Goal: Obtain resource: Download file/media

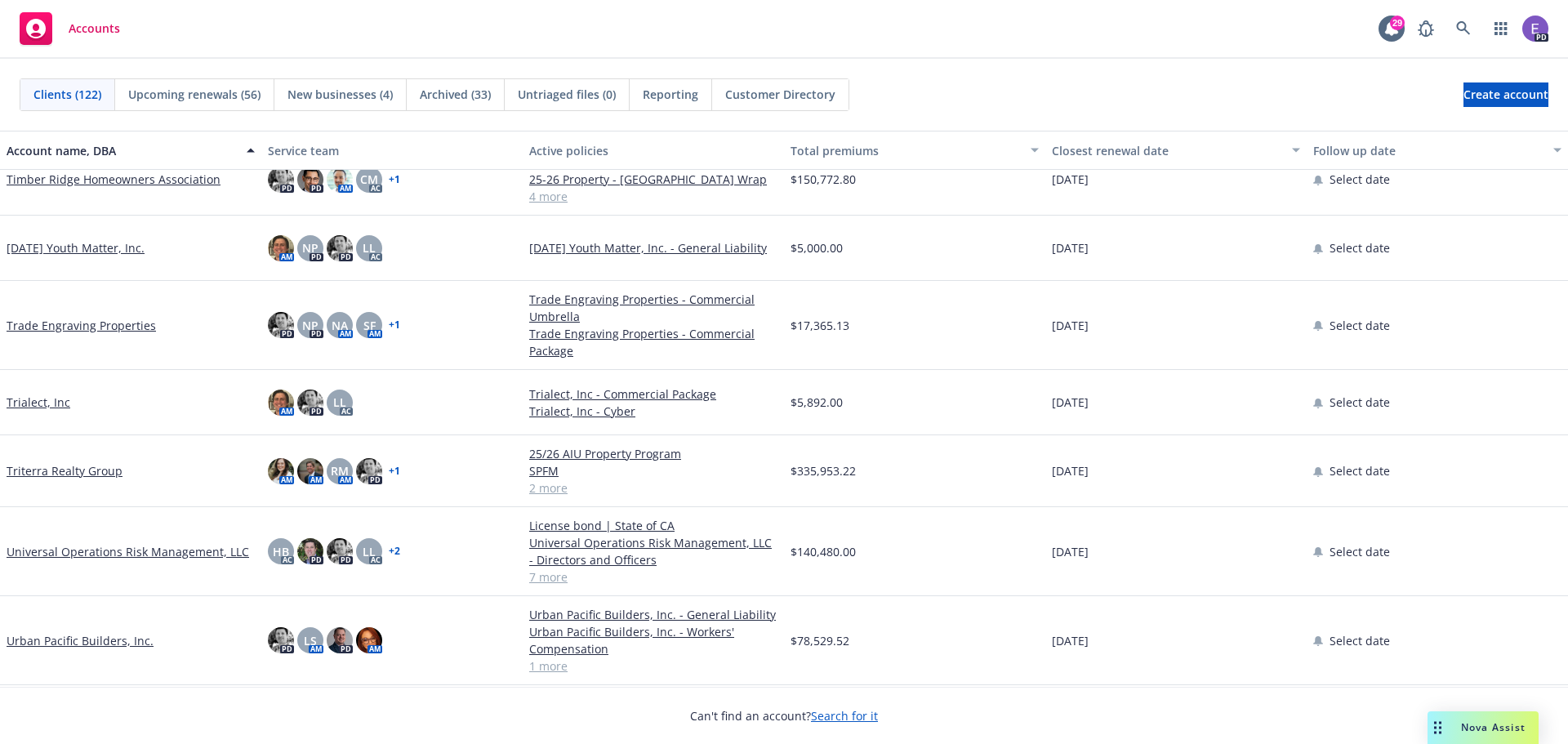
scroll to position [7452, 0]
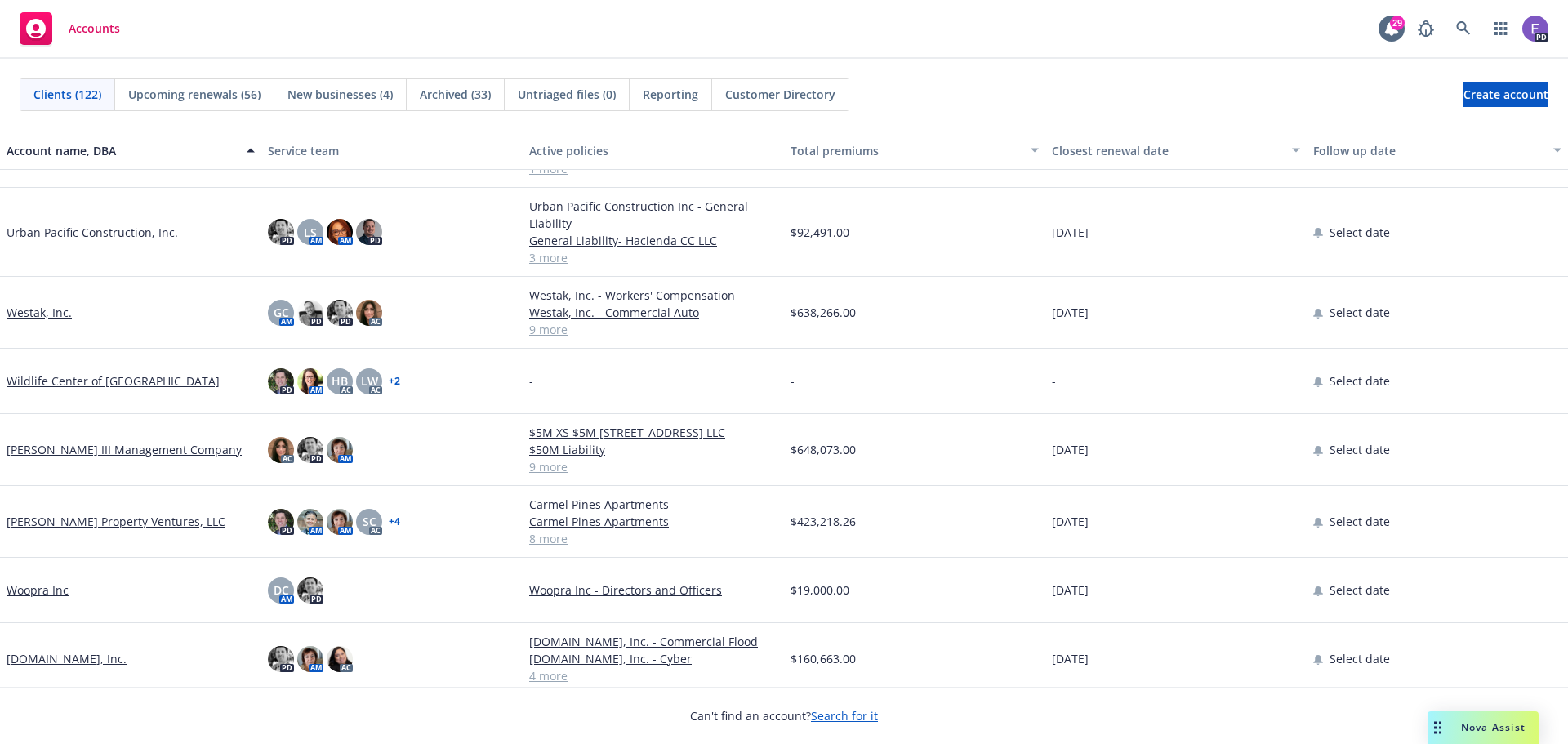
click at [101, 520] on link "[PERSON_NAME] Property Ventures, LLC" at bounding box center [115, 520] width 219 height 17
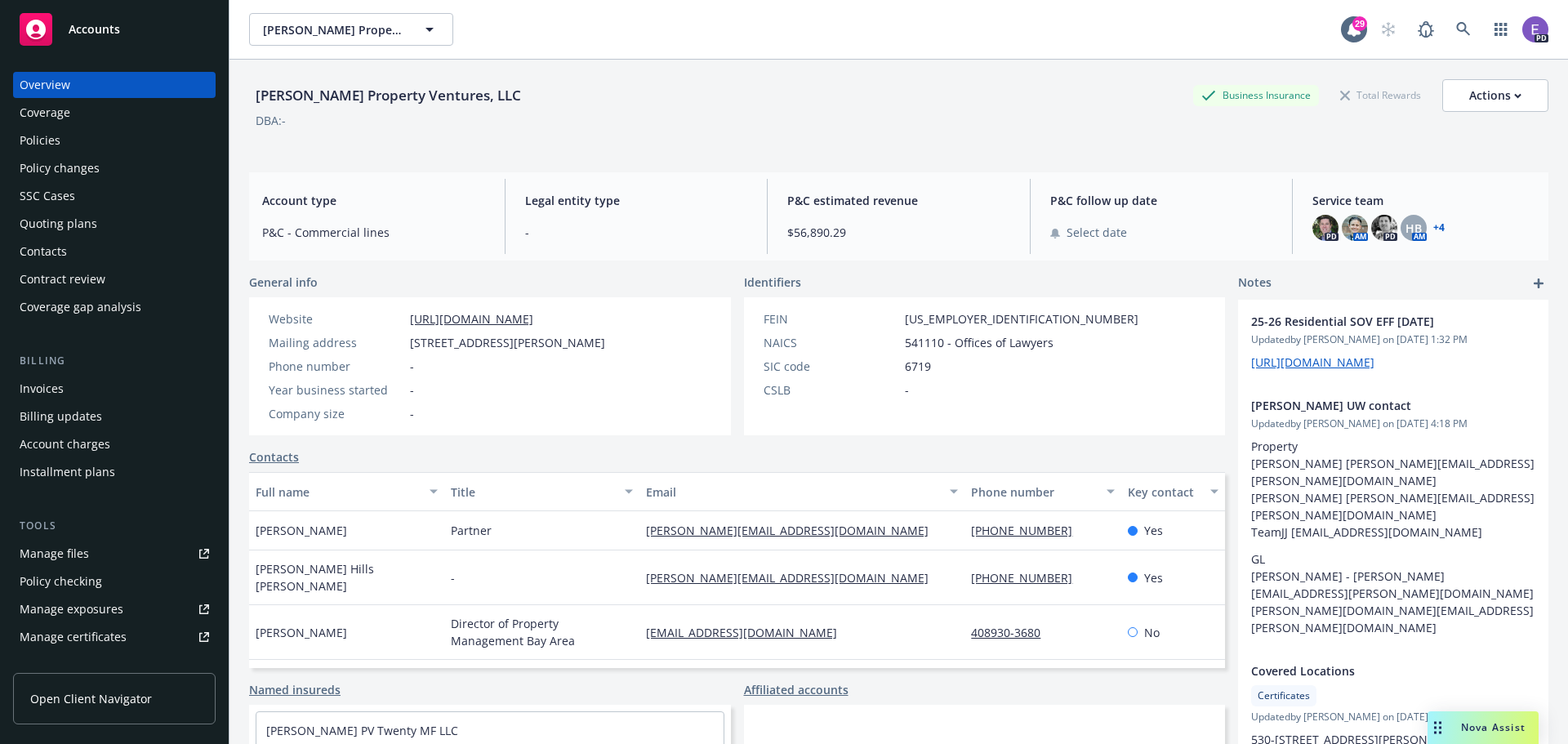
click at [39, 136] on div "Policies" at bounding box center [40, 140] width 41 height 26
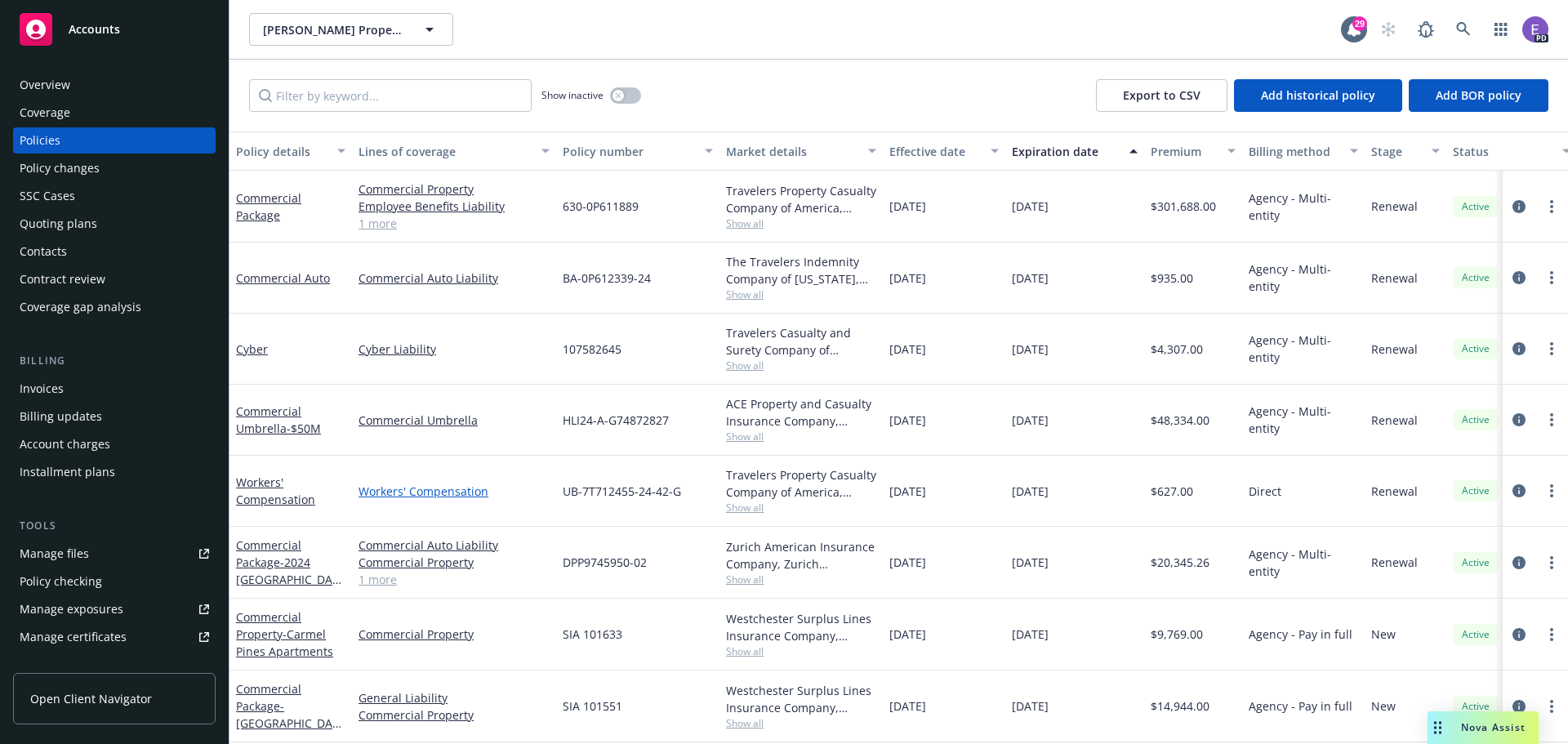
scroll to position [148, 0]
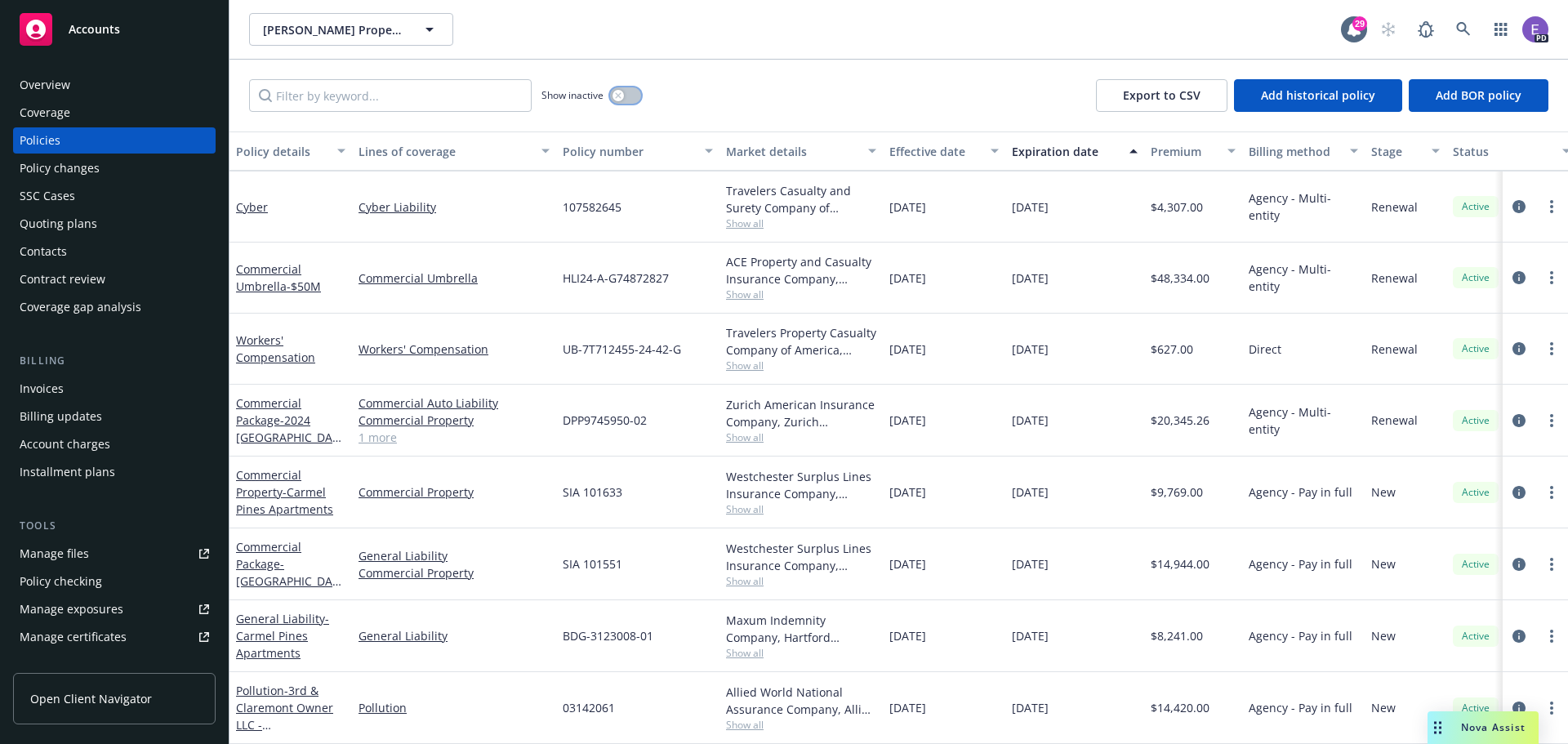
click at [627, 89] on button "button" at bounding box center [625, 96] width 31 height 16
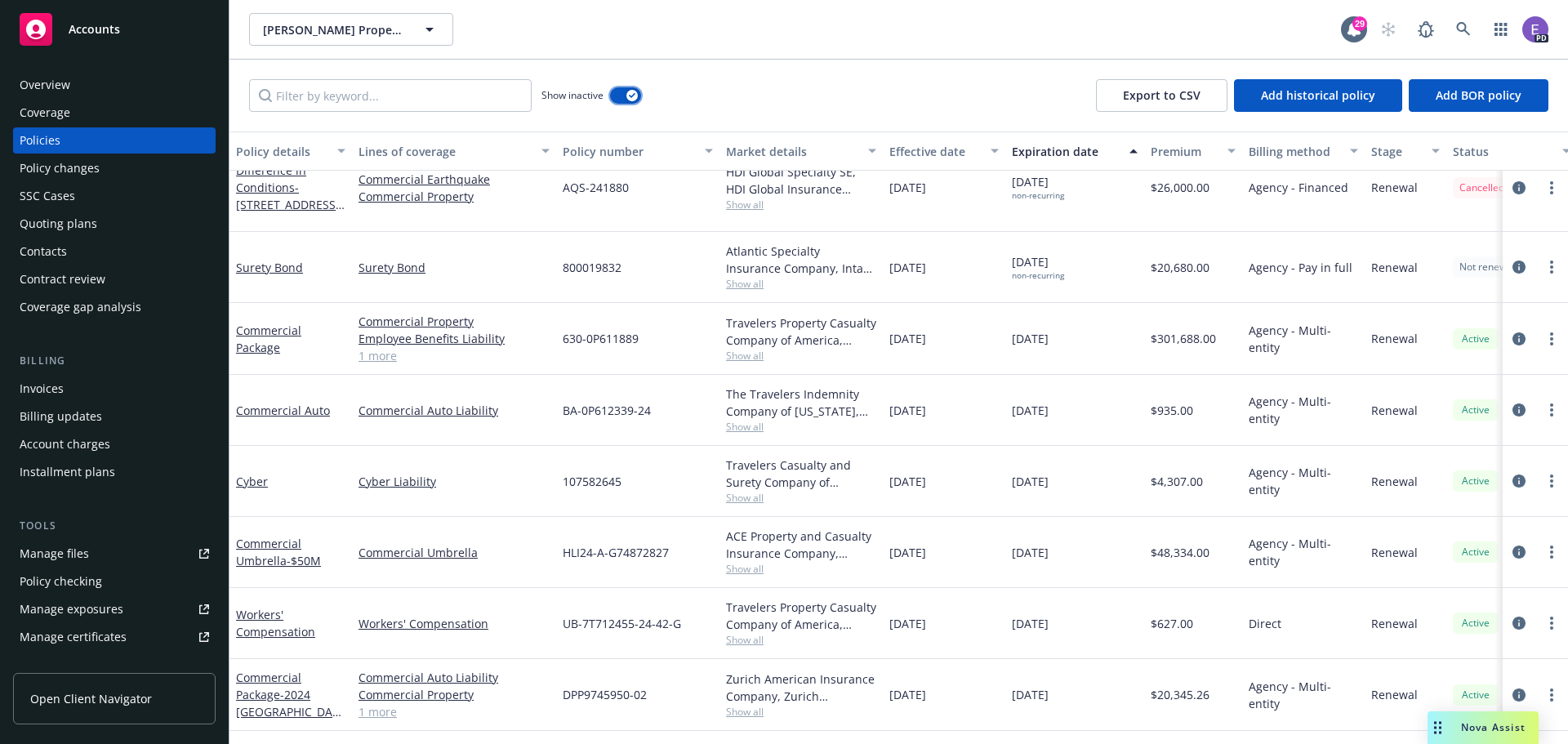
scroll to position [7005, 0]
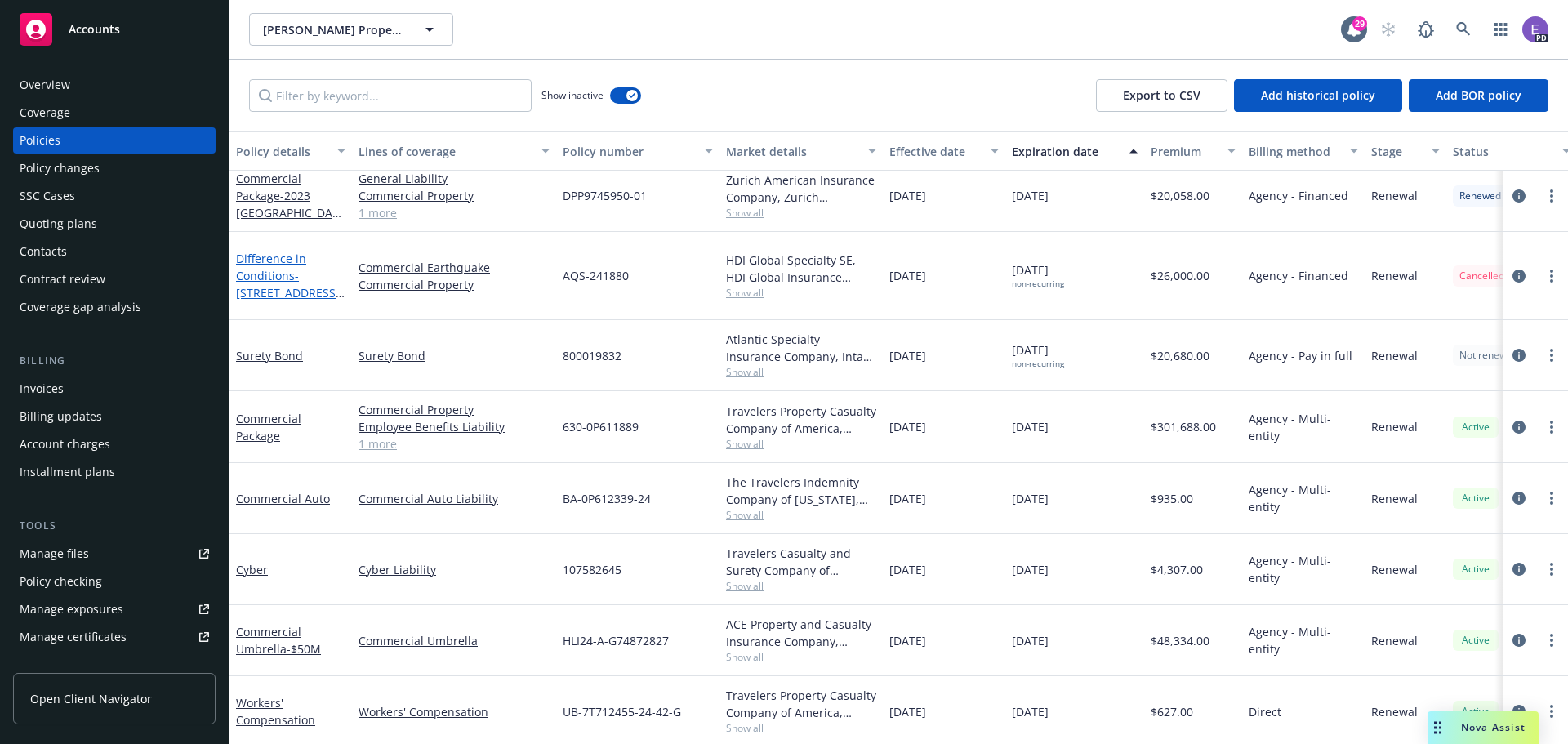
click at [284, 286] on span "- [STREET_ADDRESS][PERSON_NAME][PERSON_NAME], LLC" at bounding box center [290, 309] width 108 height 84
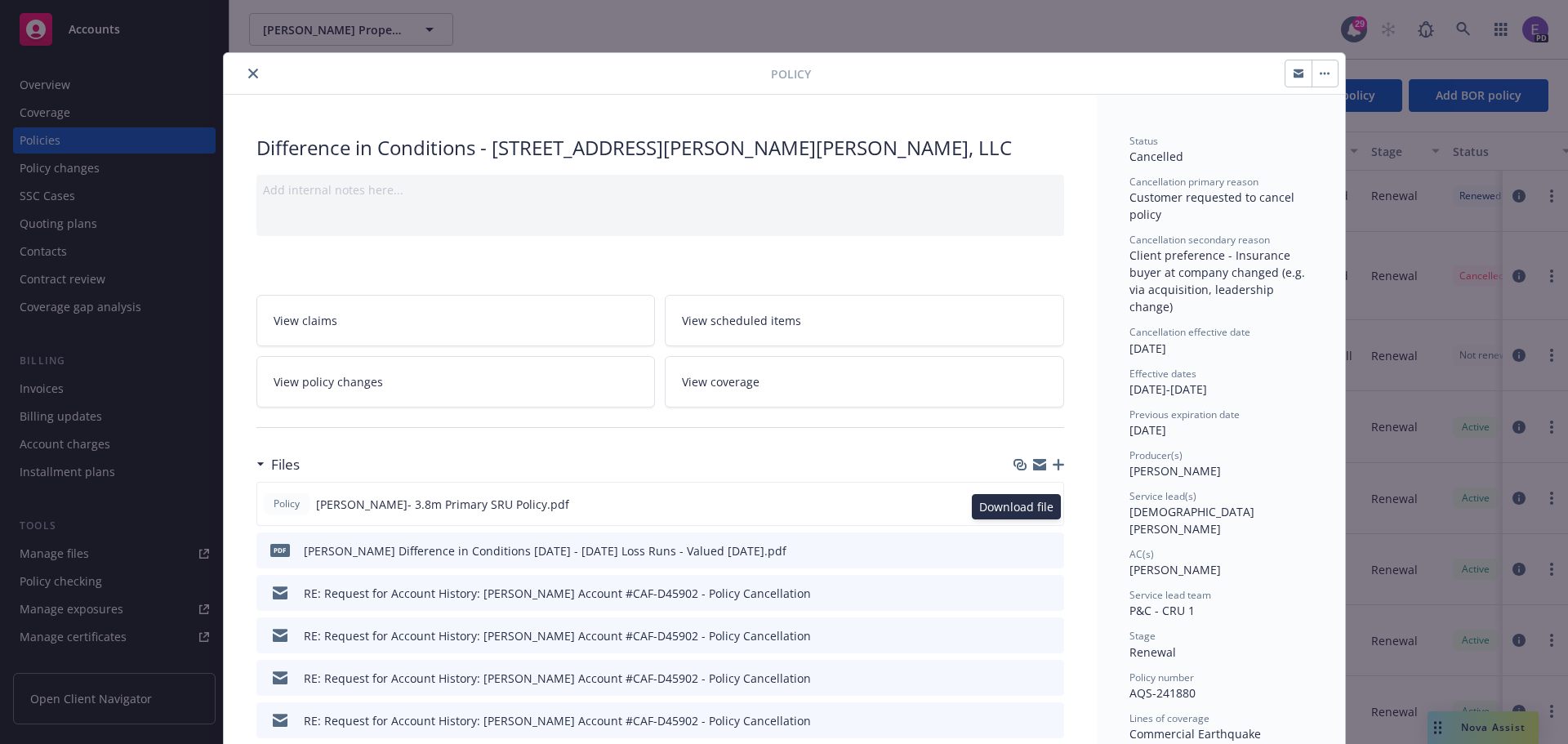
click at [1014, 510] on icon "download file" at bounding box center [1021, 503] width 13 height 13
click at [249, 73] on icon "close" at bounding box center [253, 73] width 10 height 10
